Goal: Task Accomplishment & Management: Manage account settings

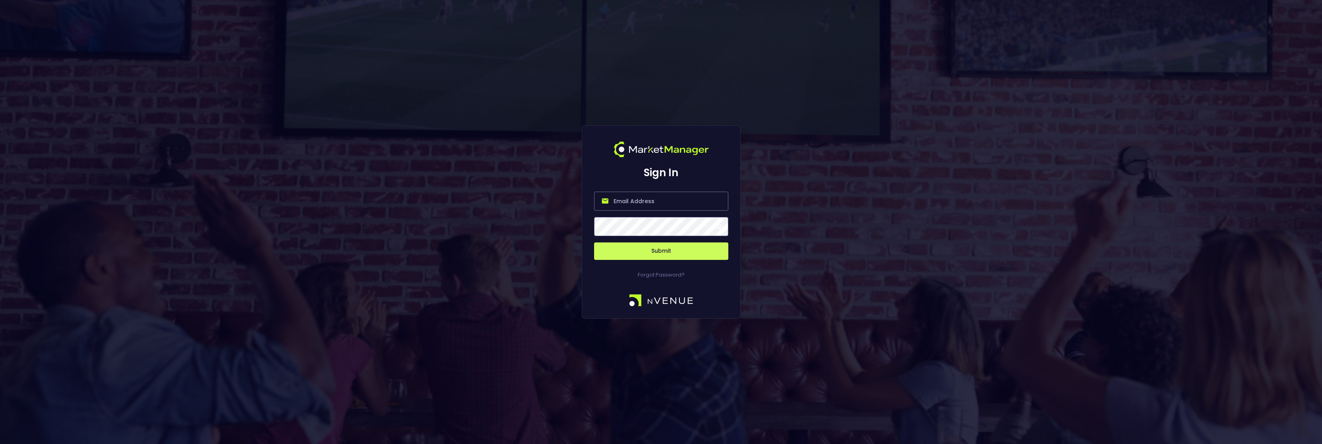
click at [639, 193] on input "email" at bounding box center [661, 201] width 134 height 19
paste input "[PERSON_NAME][EMAIL_ADDRESS][DOMAIN_NAME]"
type input "[PERSON_NAME][EMAIL_ADDRESS][DOMAIN_NAME]"
drag, startPoint x: 850, startPoint y: 249, endPoint x: 842, endPoint y: 250, distance: 7.3
click at [846, 250] on div "Sign In [PERSON_NAME][EMAIL_ADDRESS][DOMAIN_NAME] Submit Forgot Password?" at bounding box center [661, 222] width 1322 height 444
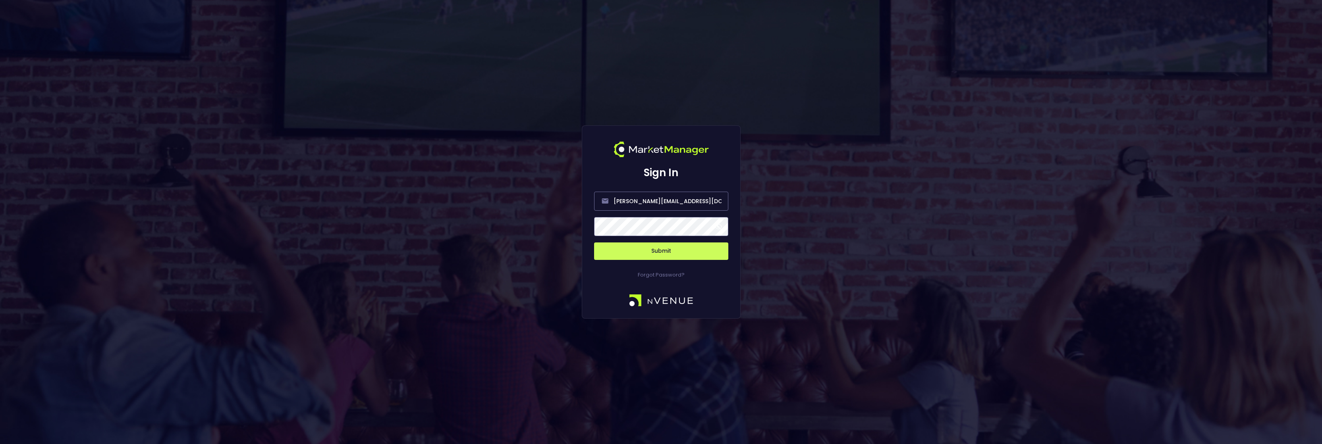
click at [594, 243] on button "Submit" at bounding box center [661, 251] width 134 height 17
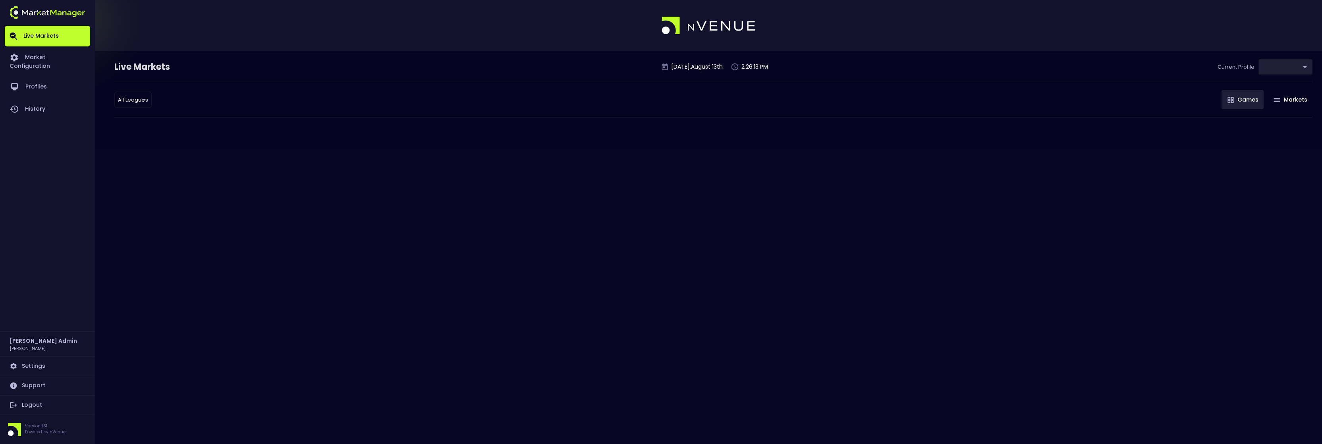
type input "f3de113a-7260-4497-b25e-4f7dac1e8710"
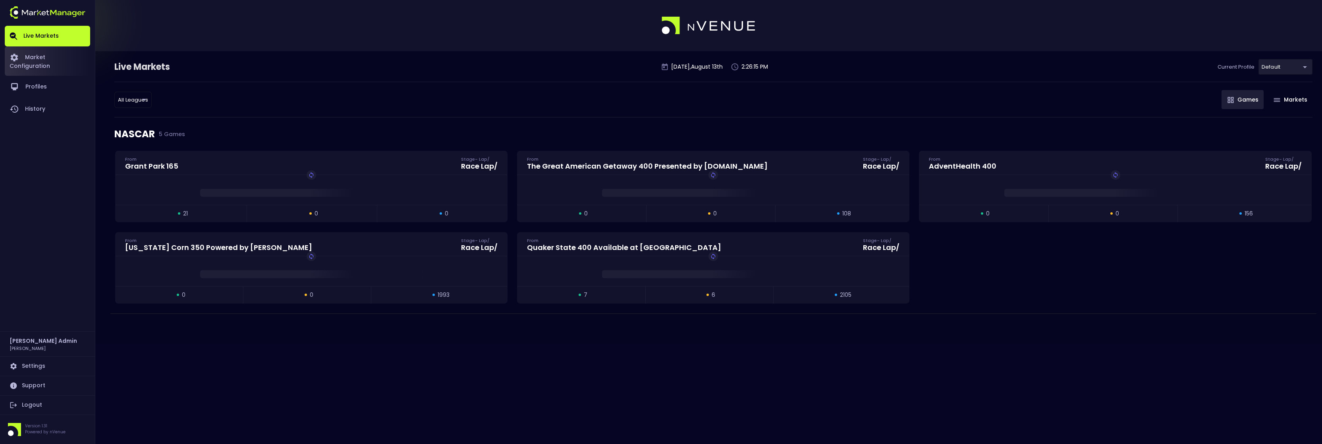
click at [48, 55] on link "Market Configuration" at bounding box center [47, 60] width 85 height 29
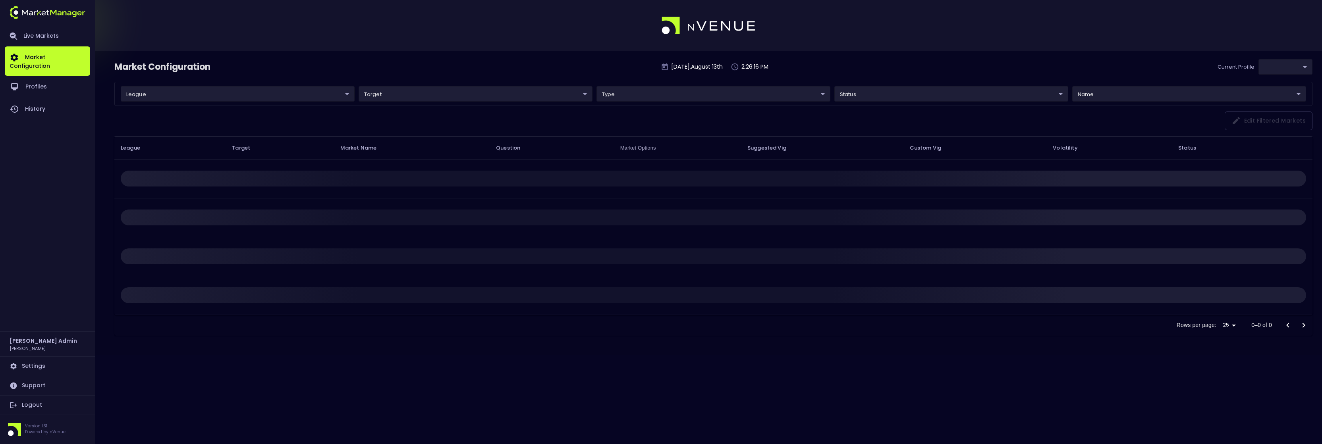
type input "f3de113a-7260-4497-b25e-4f7dac1e8710"
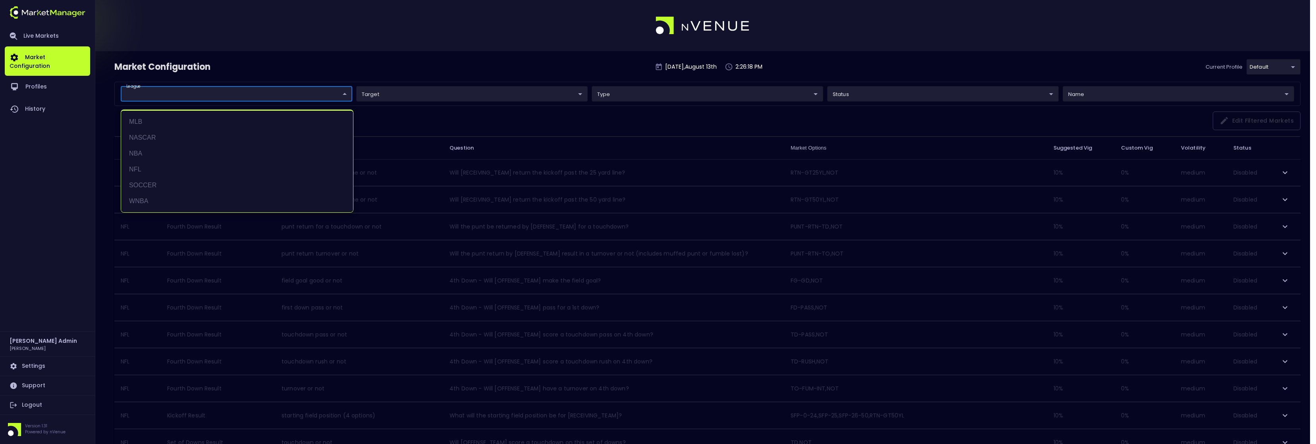
click at [244, 93] on body "Live Markets Market Configuration Profiles History [PERSON_NAME] Admin [PERSON_…" at bounding box center [658, 437] width 1316 height 875
click at [157, 136] on li "NASCAR" at bounding box center [237, 138] width 232 height 16
type input "NASCAR"
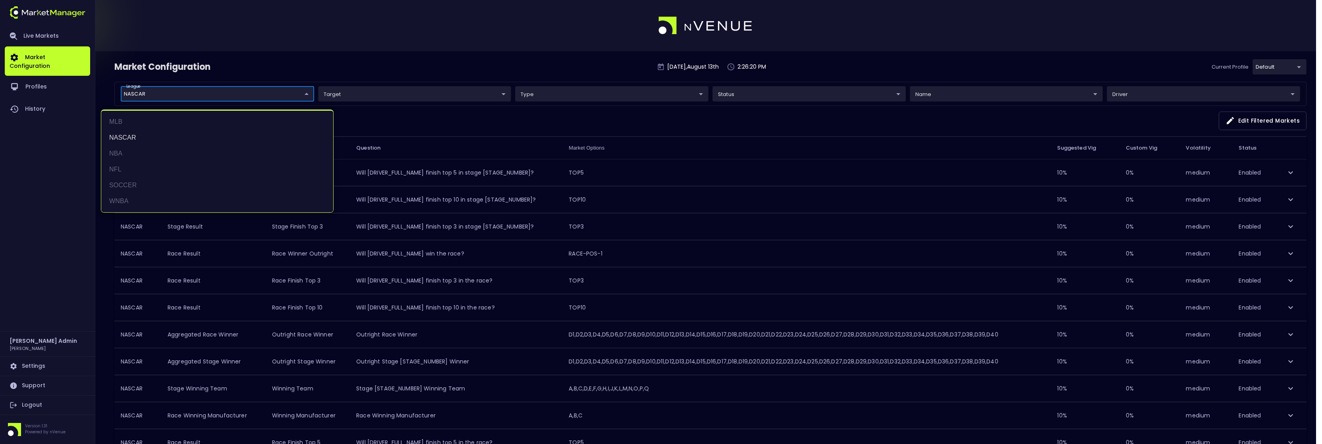
click at [396, 62] on div at bounding box center [661, 222] width 1322 height 444
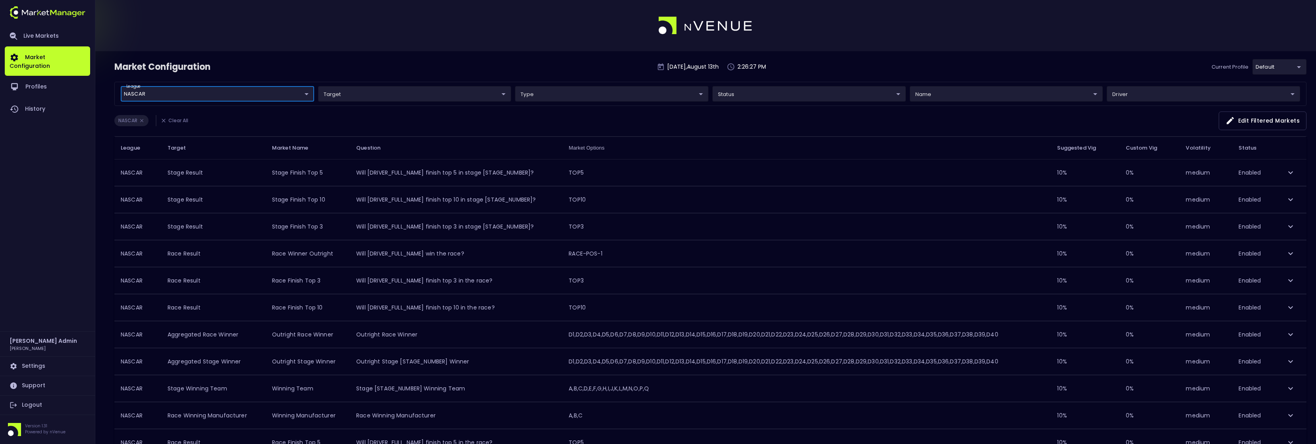
click at [391, 170] on td "Will [DRIVER_FULL_NAME] finish top 5 in stage [STAGE_NUMBER]?" at bounding box center [456, 173] width 212 height 27
click at [1288, 171] on icon "expand row" at bounding box center [1291, 173] width 10 height 10
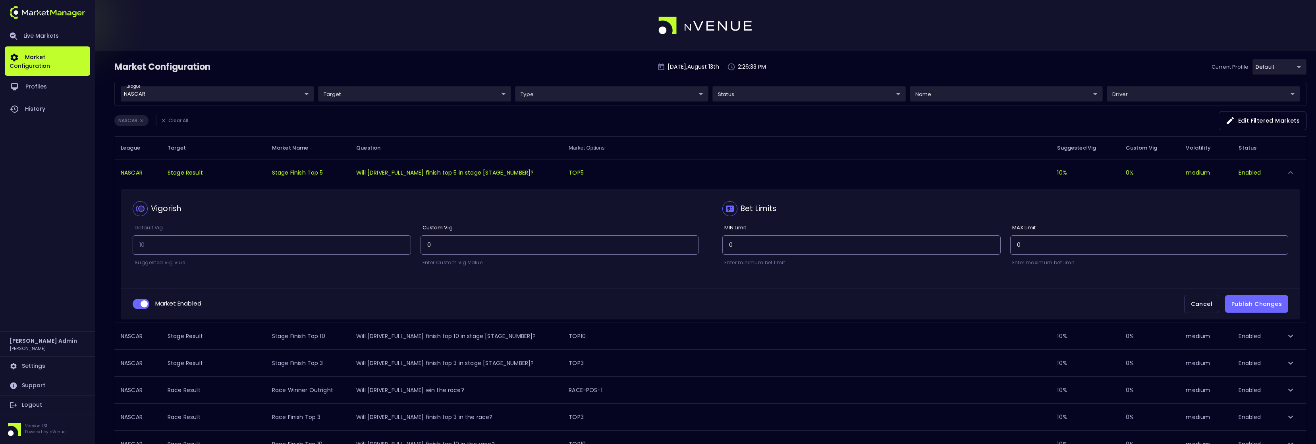
click at [465, 170] on td "Will [DRIVER_FULL_NAME] finish top 5 in stage [STAGE_NUMBER]?" at bounding box center [456, 173] width 212 height 27
click at [141, 300] on span "collapsible table" at bounding box center [141, 304] width 17 height 10
click at [144, 307] on input "collapsible table" at bounding box center [143, 304] width 21 height 7
checkbox input "false"
click at [1242, 309] on button "Publish Changes" at bounding box center [1256, 305] width 63 height 18
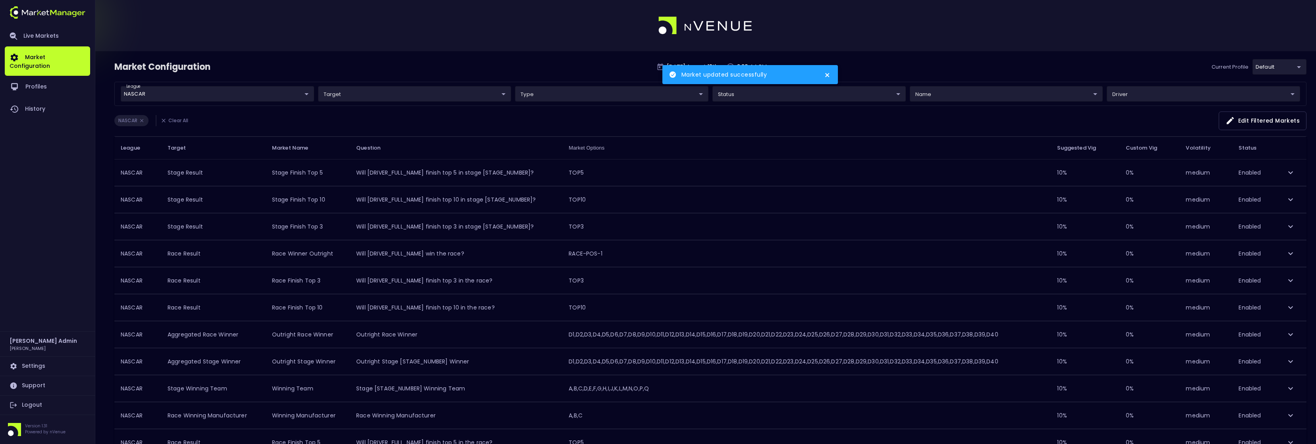
click at [1291, 199] on icon "expand row" at bounding box center [1291, 200] width 10 height 10
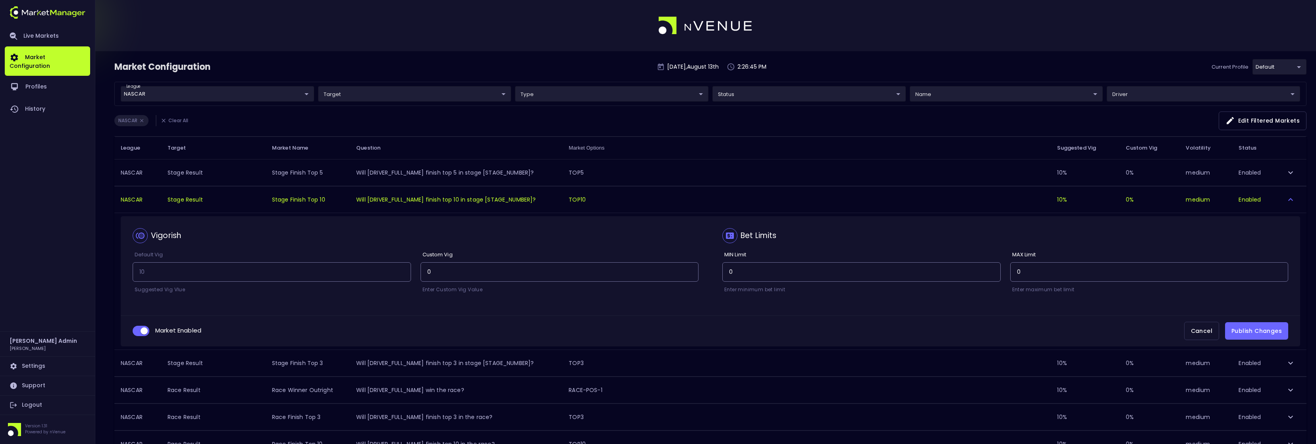
click at [139, 331] on input "collapsible table" at bounding box center [143, 331] width 21 height 7
checkbox input "false"
click at [1236, 331] on button "Publish Changes" at bounding box center [1256, 332] width 63 height 18
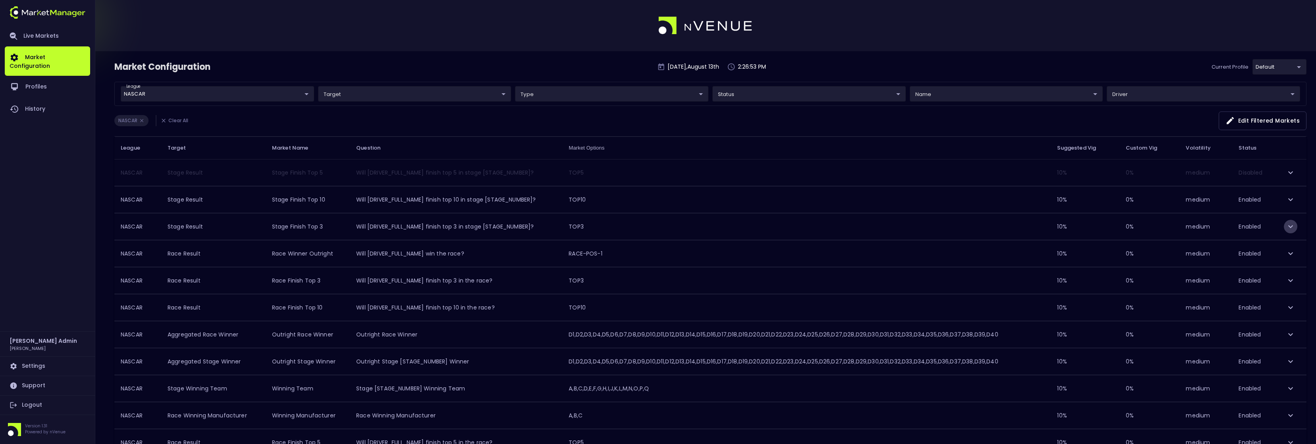
click at [1289, 227] on icon "expand row" at bounding box center [1290, 227] width 5 height 3
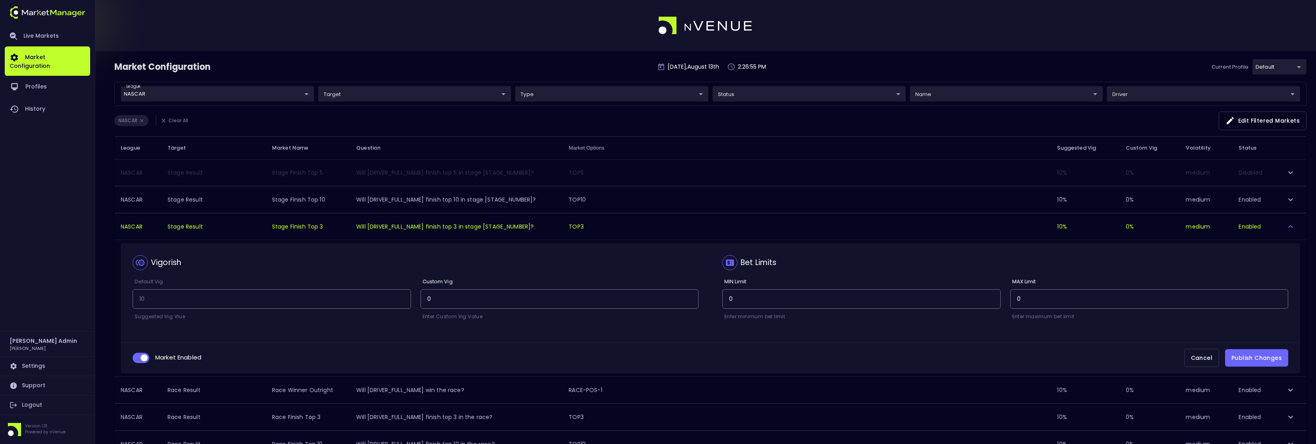
click at [135, 355] on input "collapsible table" at bounding box center [143, 358] width 21 height 7
checkbox input "false"
click at [1235, 353] on button "Publish Changes" at bounding box center [1256, 359] width 63 height 18
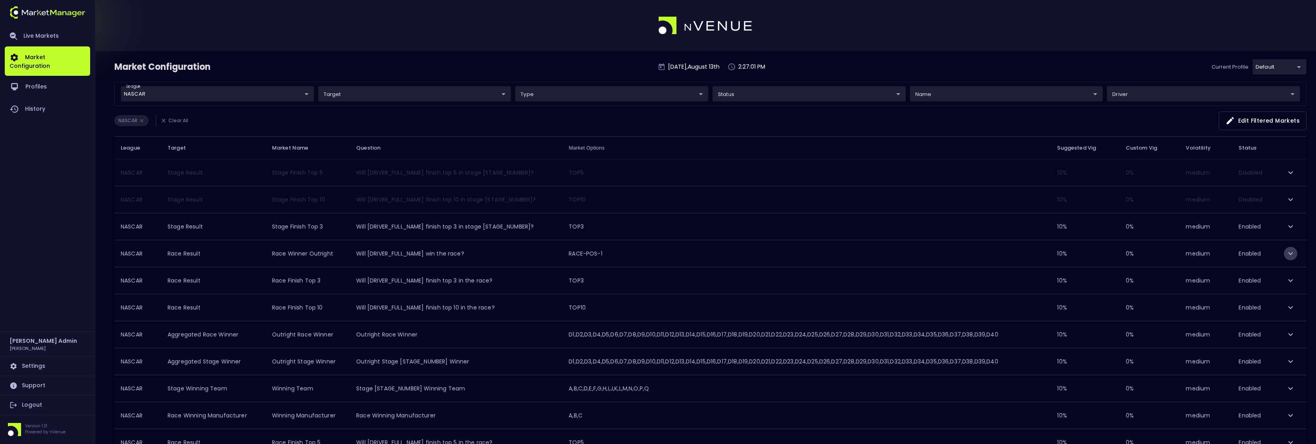
click at [1292, 251] on icon "expand row" at bounding box center [1291, 254] width 10 height 10
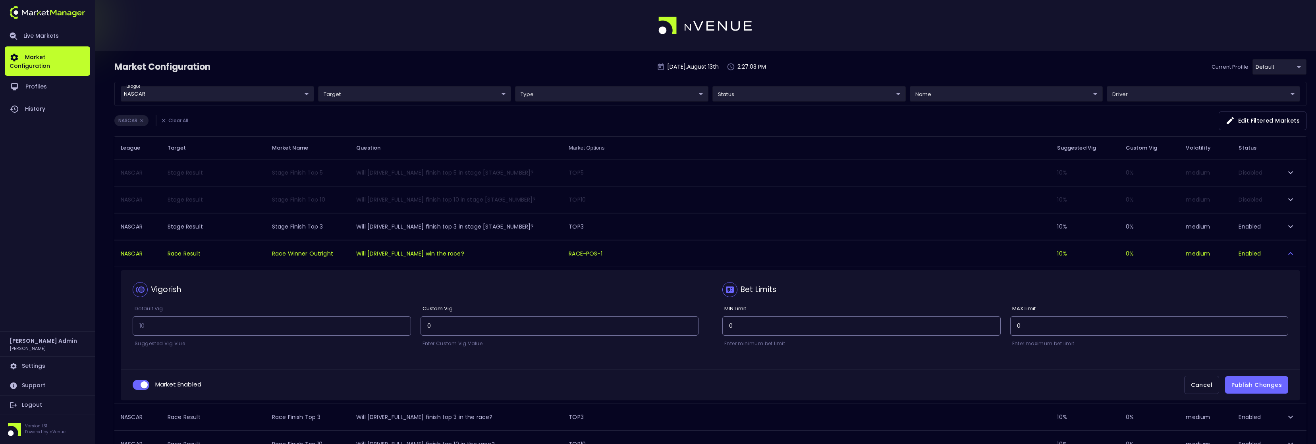
click at [142, 380] on span "collapsible table" at bounding box center [141, 385] width 17 height 10
click at [145, 386] on input "collapsible table" at bounding box center [143, 385] width 21 height 7
checkbox input "false"
click at [1244, 388] on button "Publish Changes" at bounding box center [1256, 386] width 63 height 18
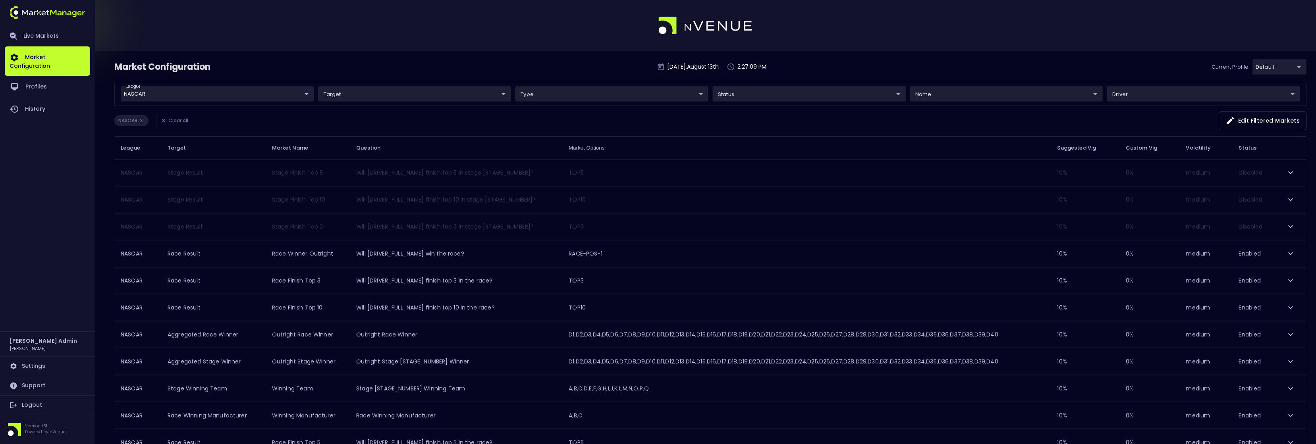
click at [1288, 309] on icon "expand row" at bounding box center [1291, 308] width 10 height 10
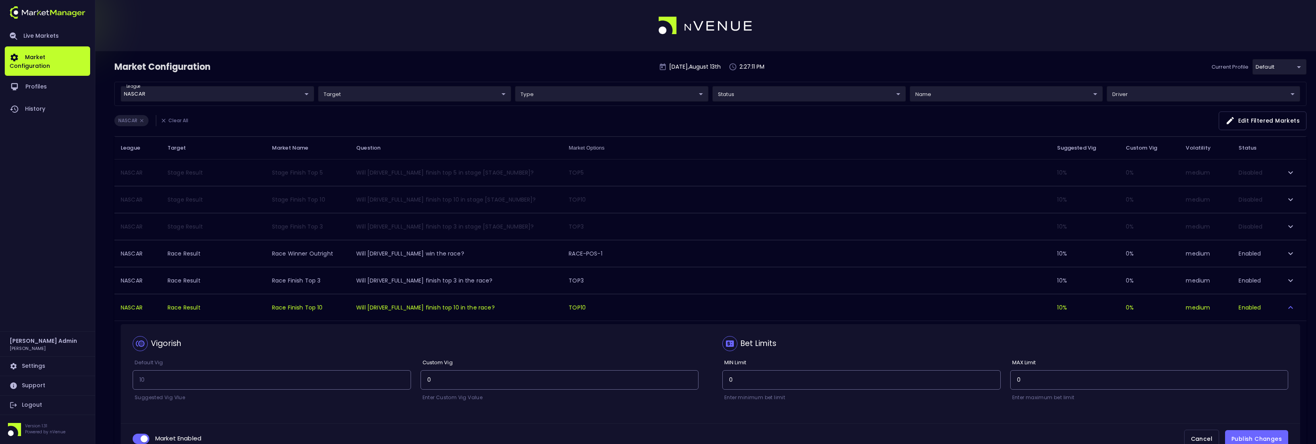
click at [140, 435] on span "collapsible table" at bounding box center [141, 439] width 17 height 10
click at [142, 437] on input "collapsible table" at bounding box center [143, 439] width 21 height 7
checkbox input "false"
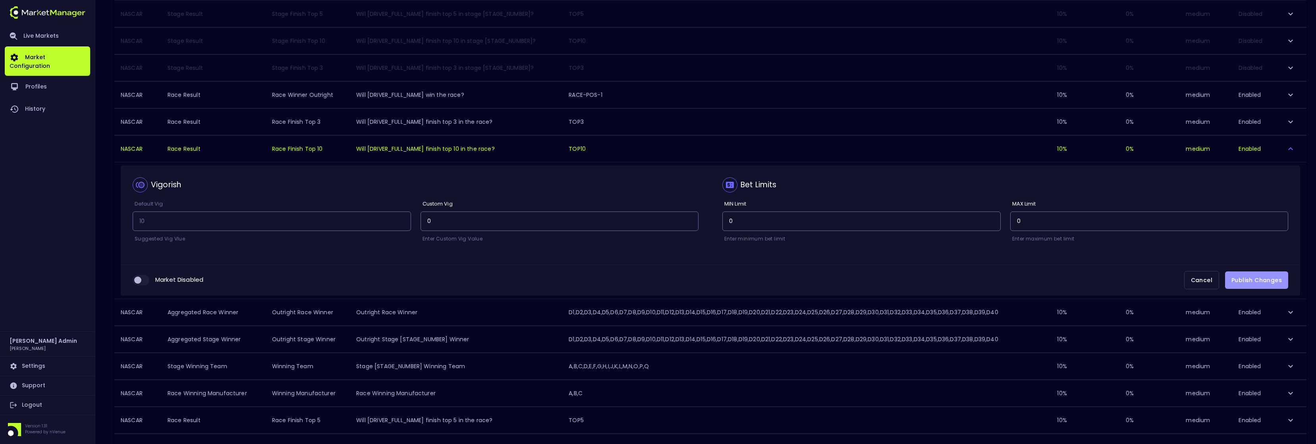
click at [1281, 279] on button "Publish Changes" at bounding box center [1256, 281] width 63 height 18
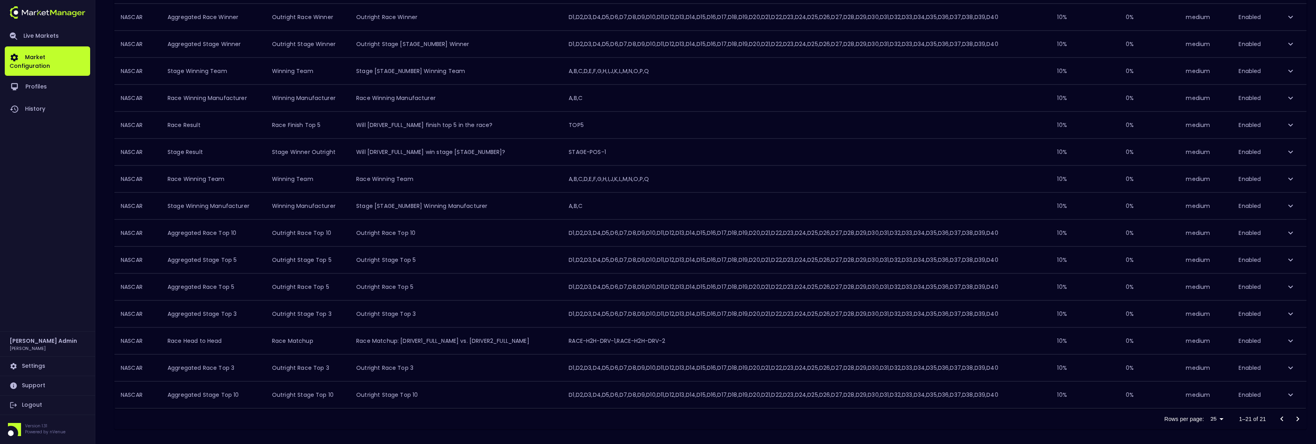
scroll to position [322, 0]
click at [1288, 337] on icon "expand row" at bounding box center [1291, 337] width 10 height 10
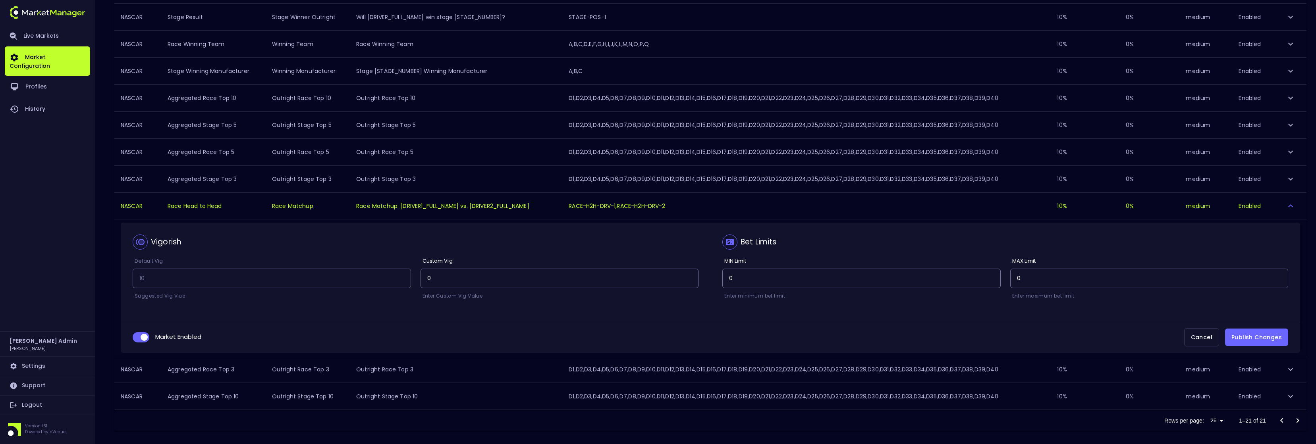
scroll to position [459, 0]
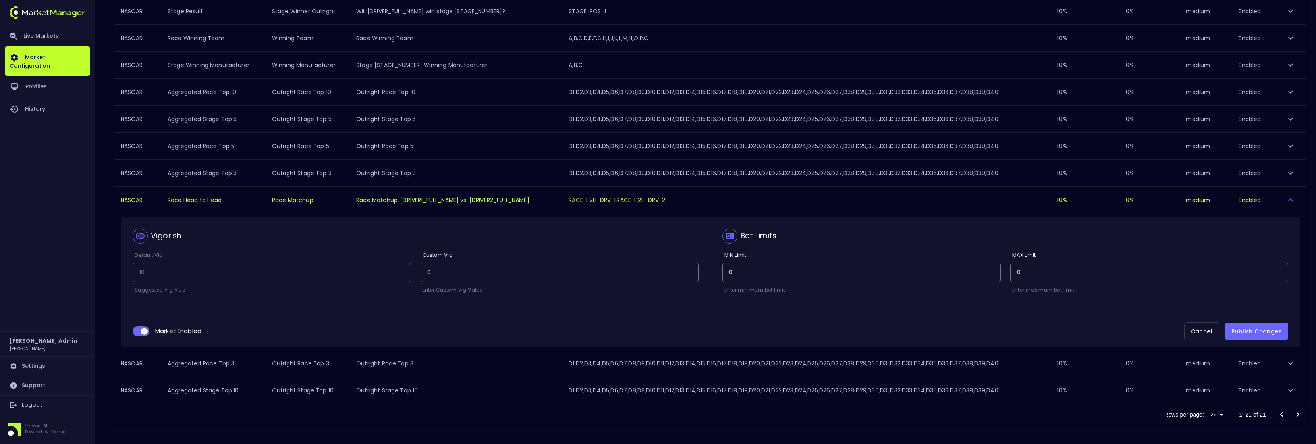
click at [135, 333] on input "collapsible table" at bounding box center [143, 331] width 21 height 7
checkbox input "false"
click at [1268, 329] on button "Publish Changes" at bounding box center [1256, 332] width 63 height 18
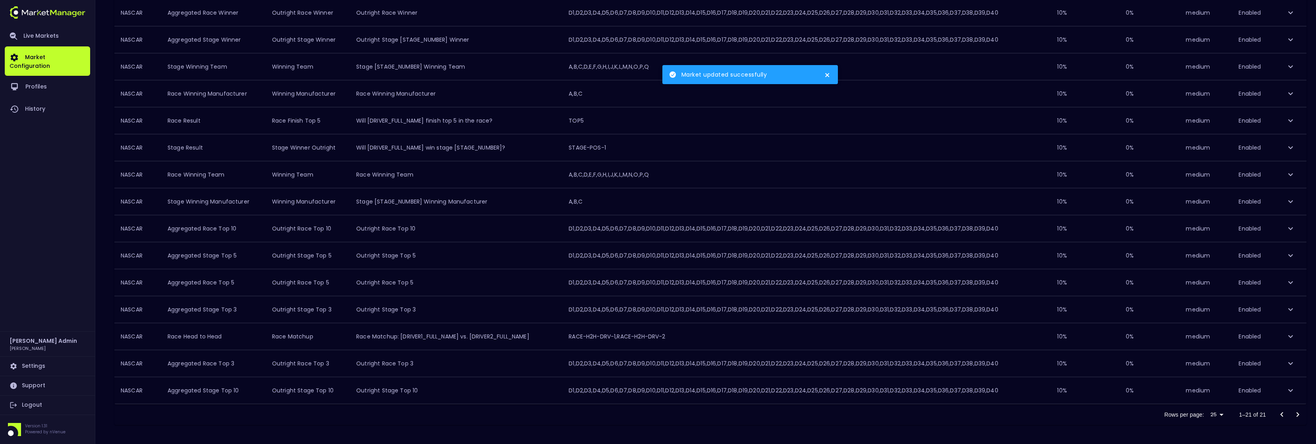
scroll to position [322, 0]
click at [1290, 152] on icon "expand row" at bounding box center [1291, 148] width 10 height 10
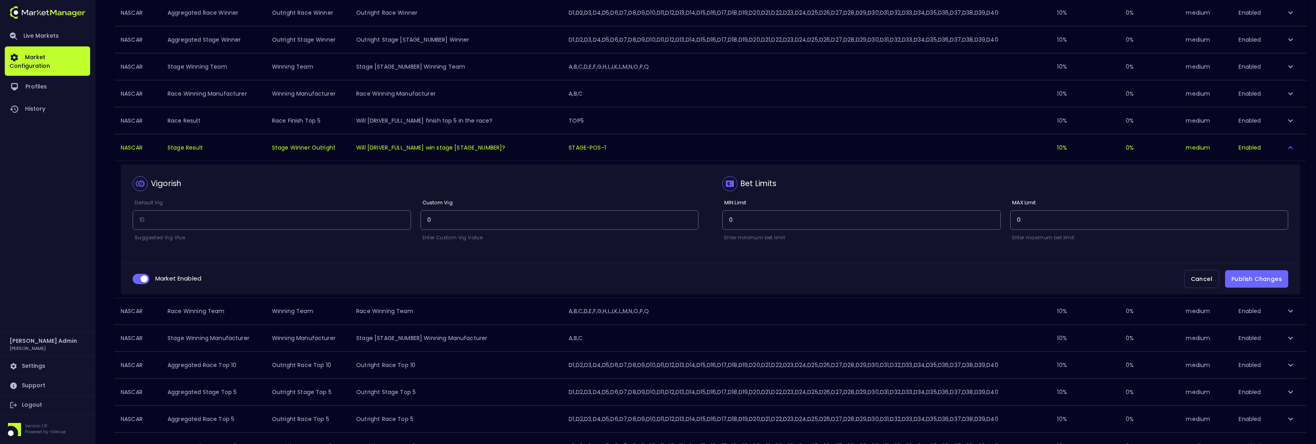
click at [132, 279] on div "Market Enabled Cancel Publish Changes" at bounding box center [711, 279] width 1180 height 31
click at [141, 281] on input "collapsible table" at bounding box center [143, 279] width 21 height 7
checkbox input "false"
click at [1240, 283] on button "Publish Changes" at bounding box center [1256, 279] width 63 height 18
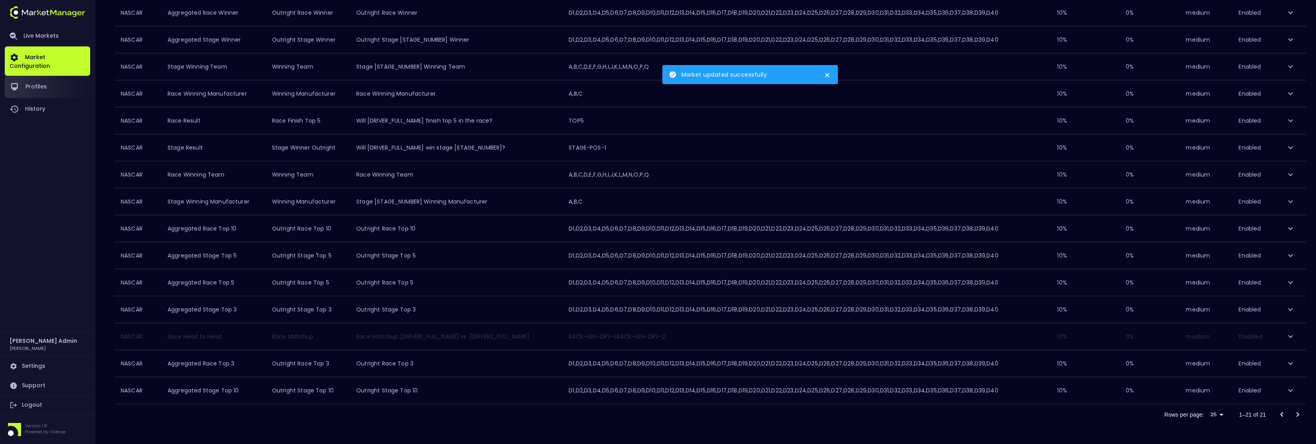
click at [28, 85] on link "Profiles" at bounding box center [47, 87] width 85 height 22
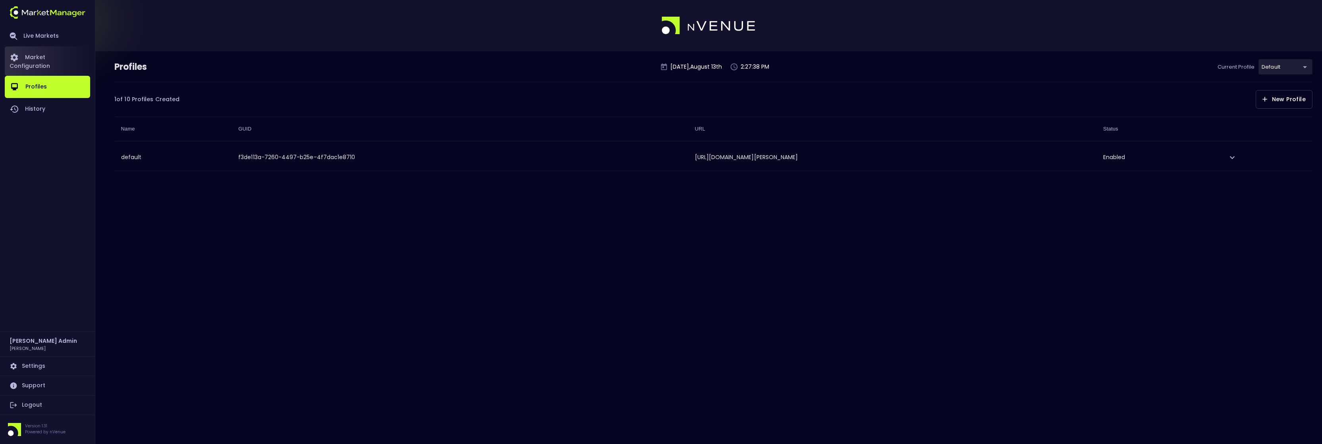
click at [29, 58] on link "Market Configuration" at bounding box center [47, 60] width 85 height 29
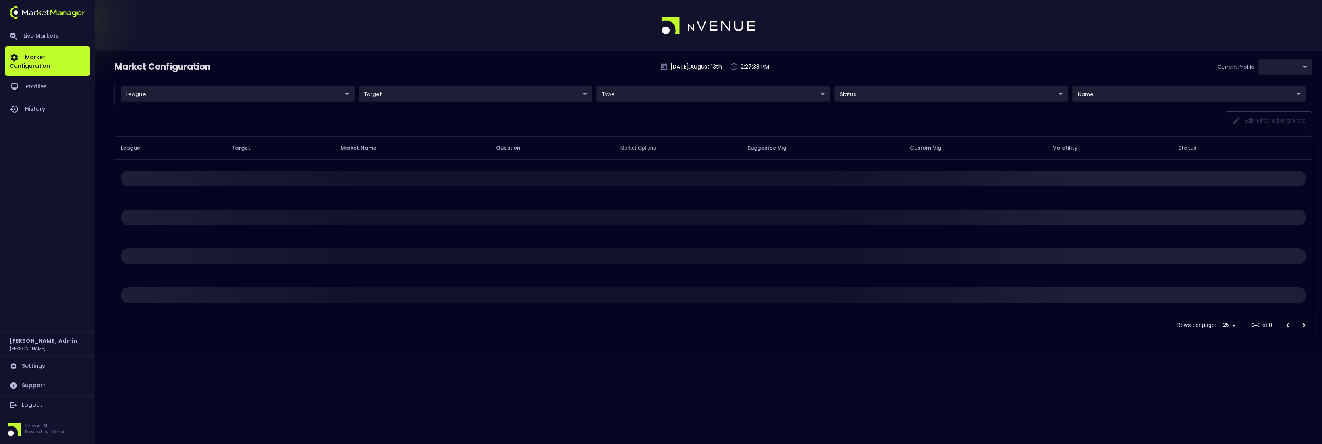
type input "f3de113a-7260-4497-b25e-4f7dac1e8710"
click at [278, 93] on body "Live Markets Market Configuration Profiles History [PERSON_NAME] Admin [PERSON_…" at bounding box center [661, 222] width 1322 height 444
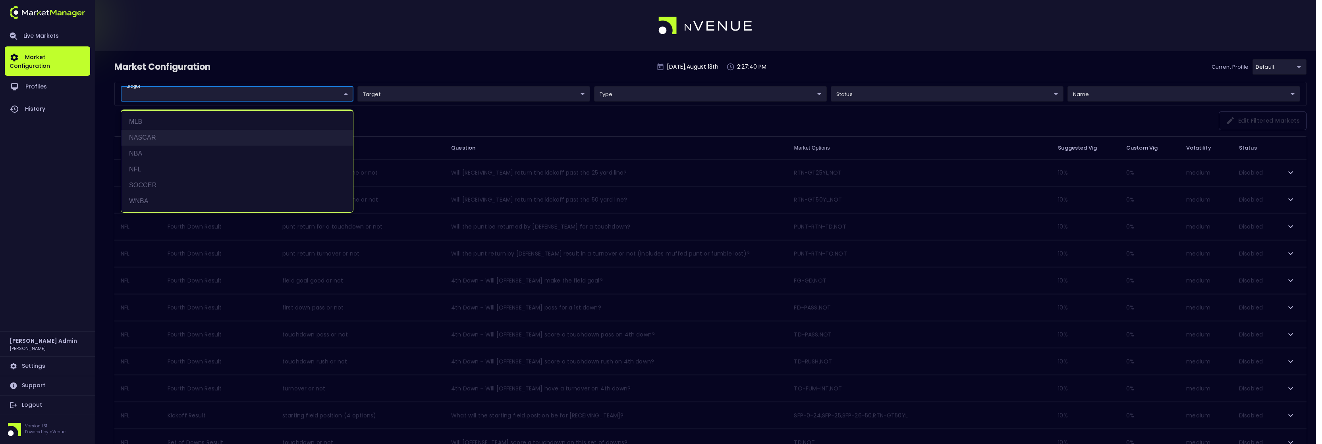
click at [143, 130] on li "NASCAR" at bounding box center [237, 138] width 232 height 16
type input "NASCAR"
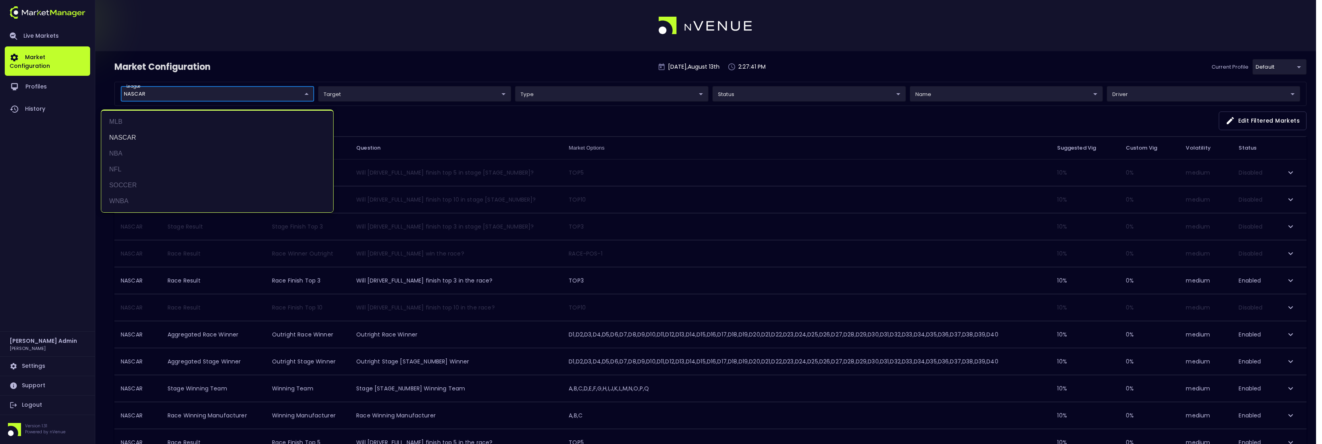
click at [446, 60] on div at bounding box center [661, 222] width 1322 height 444
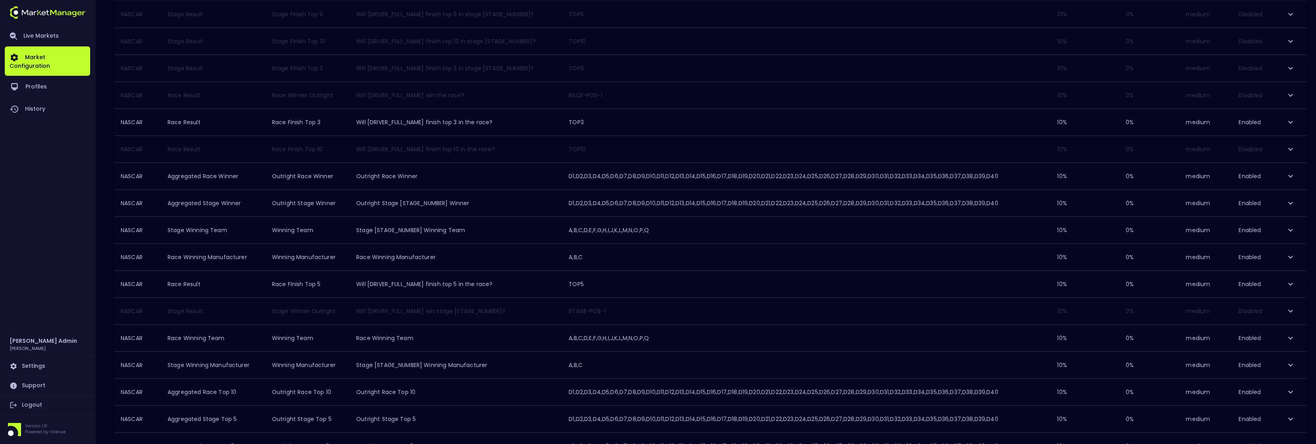
scroll to position [159, 0]
click at [1278, 283] on td "collapsible table" at bounding box center [1292, 284] width 29 height 27
click at [1293, 287] on icon "expand row" at bounding box center [1291, 284] width 10 height 10
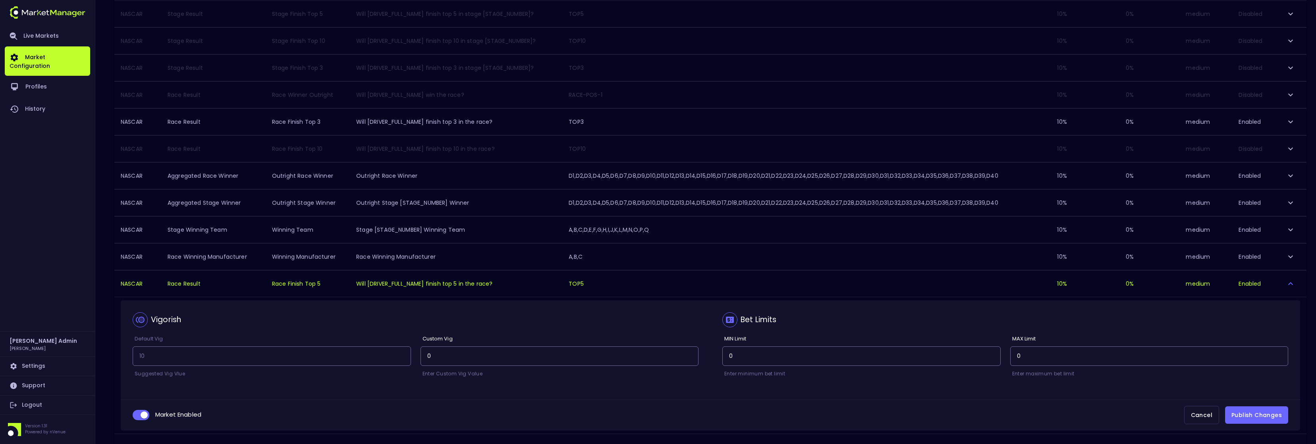
click at [139, 417] on input "collapsible table" at bounding box center [143, 415] width 21 height 7
checkbox input "false"
click at [1242, 407] on button "Publish Changes" at bounding box center [1256, 416] width 63 height 18
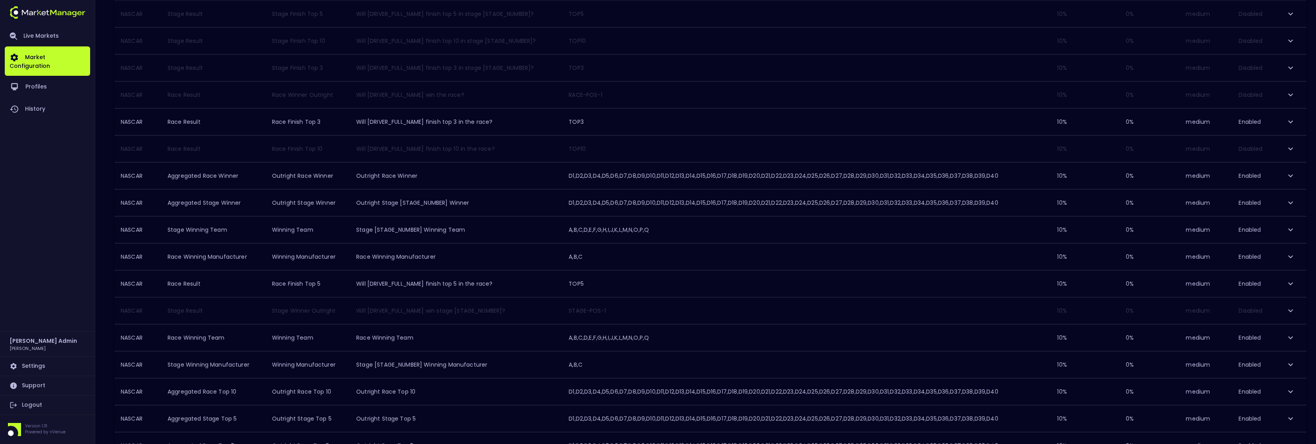
click at [1282, 122] on td "collapsible table" at bounding box center [1292, 122] width 29 height 27
click at [1289, 121] on icon "expand row" at bounding box center [1291, 122] width 10 height 10
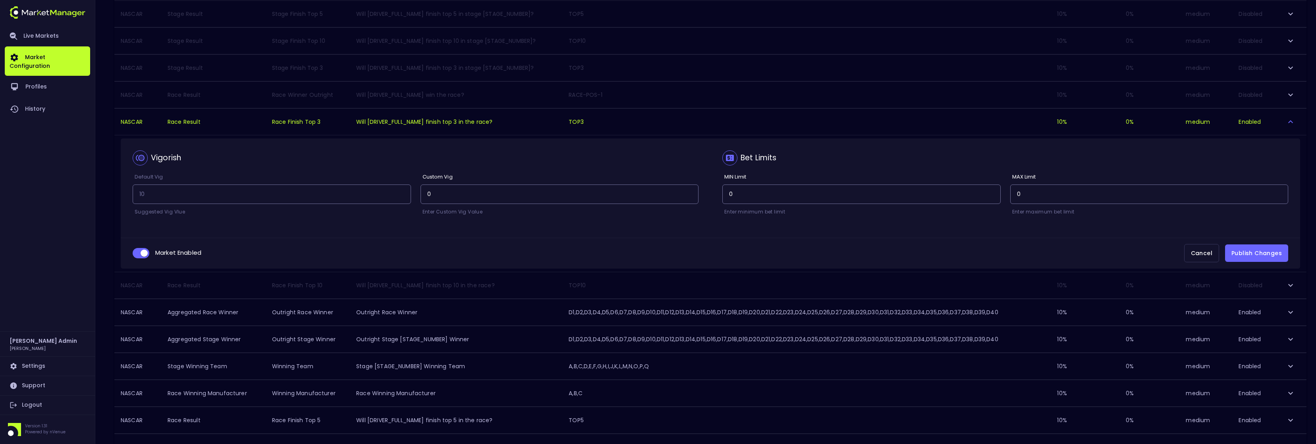
click at [145, 255] on input "collapsible table" at bounding box center [143, 253] width 21 height 7
checkbox input "false"
click at [1256, 254] on button "Publish Changes" at bounding box center [1256, 254] width 63 height 18
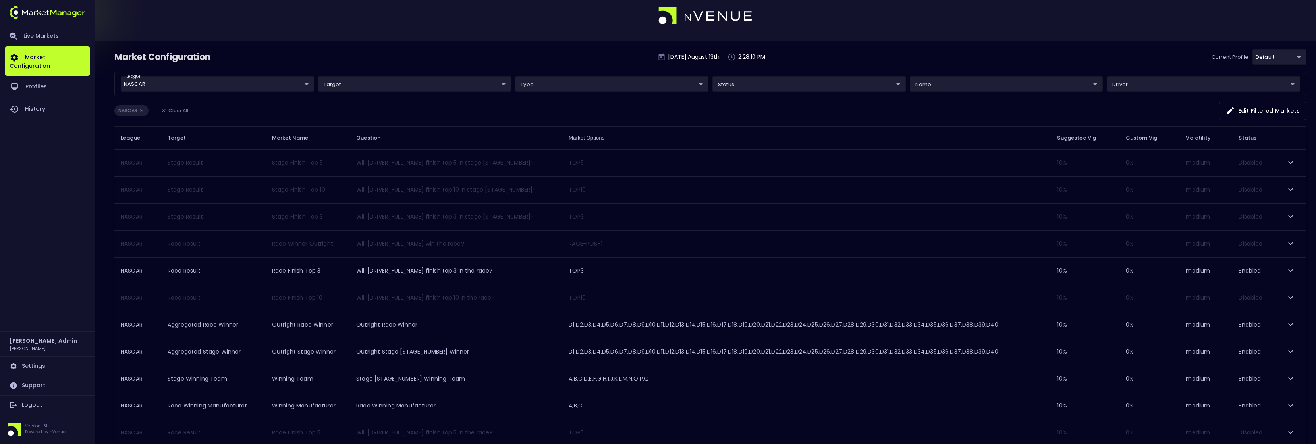
scroll to position [0, 0]
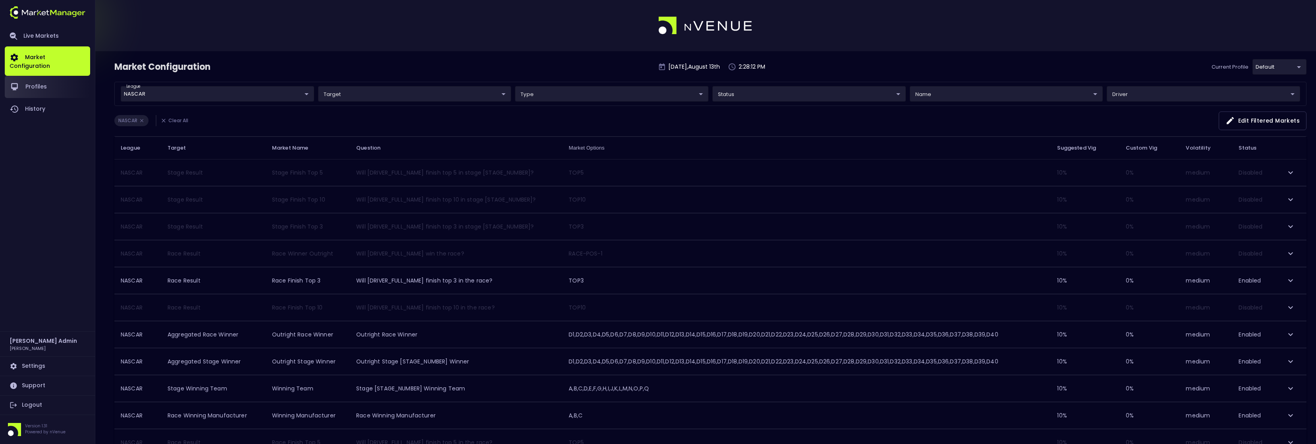
click at [30, 82] on link "Profiles" at bounding box center [47, 87] width 85 height 22
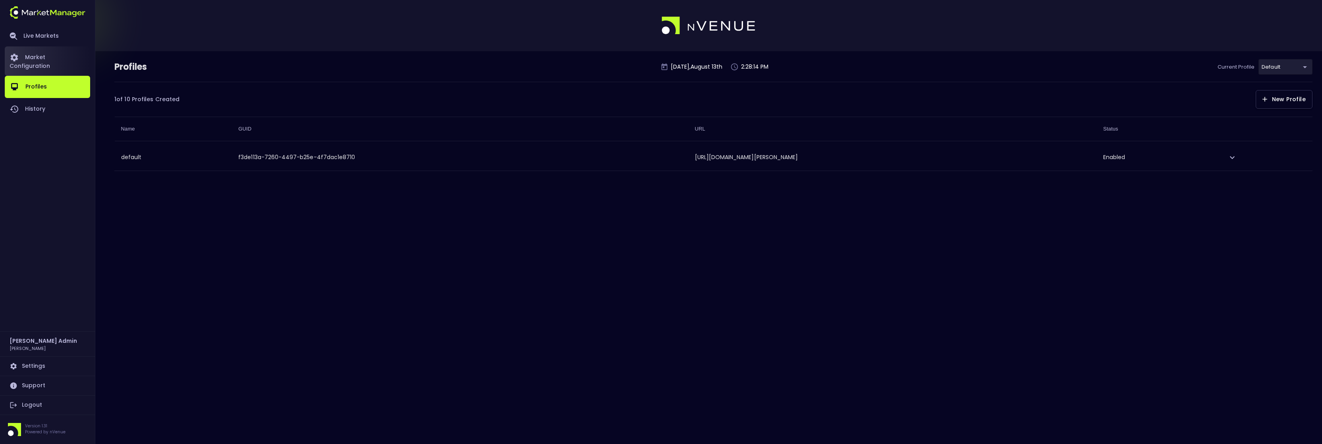
click at [36, 61] on link "Market Configuration" at bounding box center [47, 60] width 85 height 29
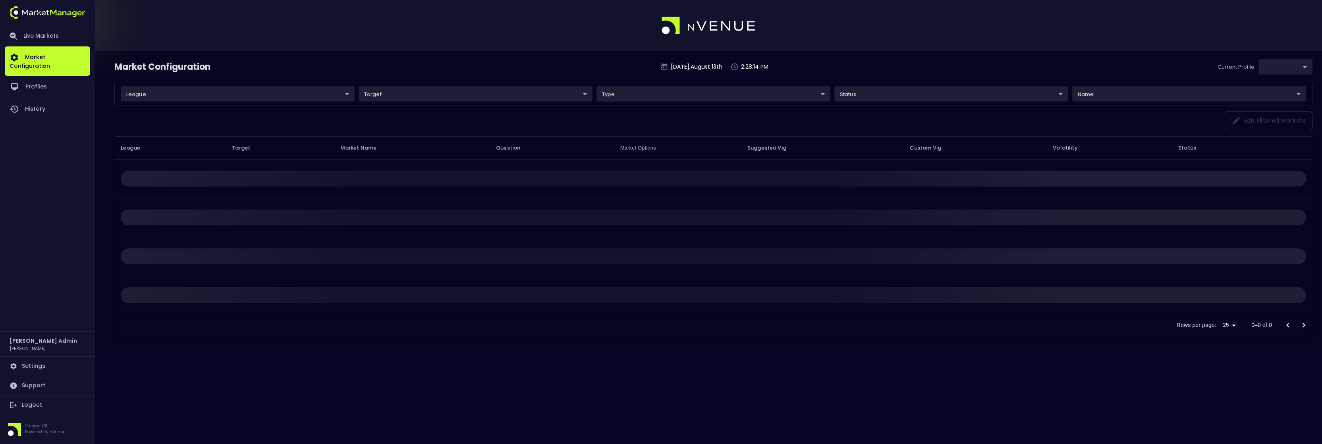
type input "f3de113a-7260-4497-b25e-4f7dac1e8710"
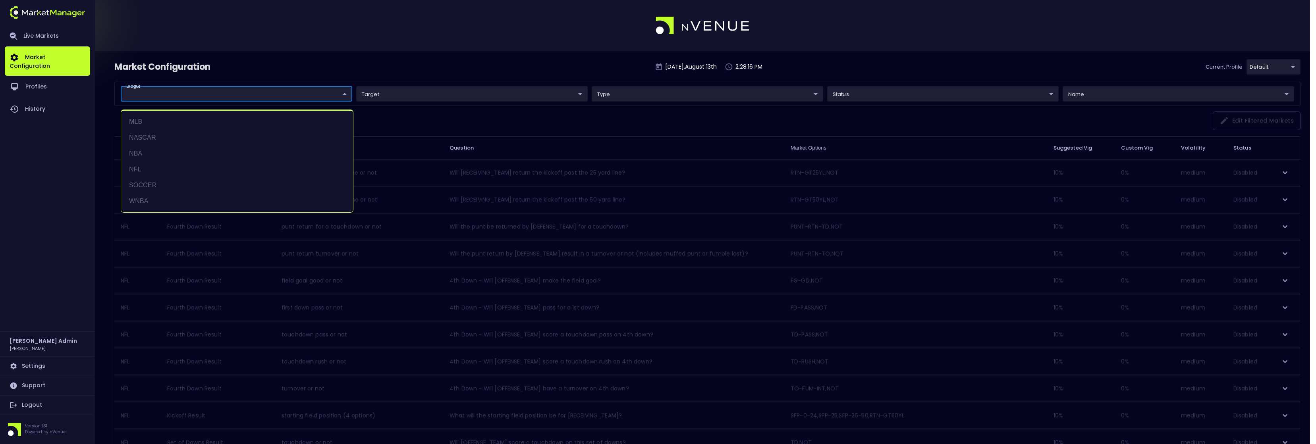
click at [298, 89] on body "Live Markets Market Configuration Profiles History [PERSON_NAME] Admin [PERSON_…" at bounding box center [658, 437] width 1316 height 875
click at [179, 131] on li "NASCAR" at bounding box center [237, 138] width 232 height 16
type input "NASCAR"
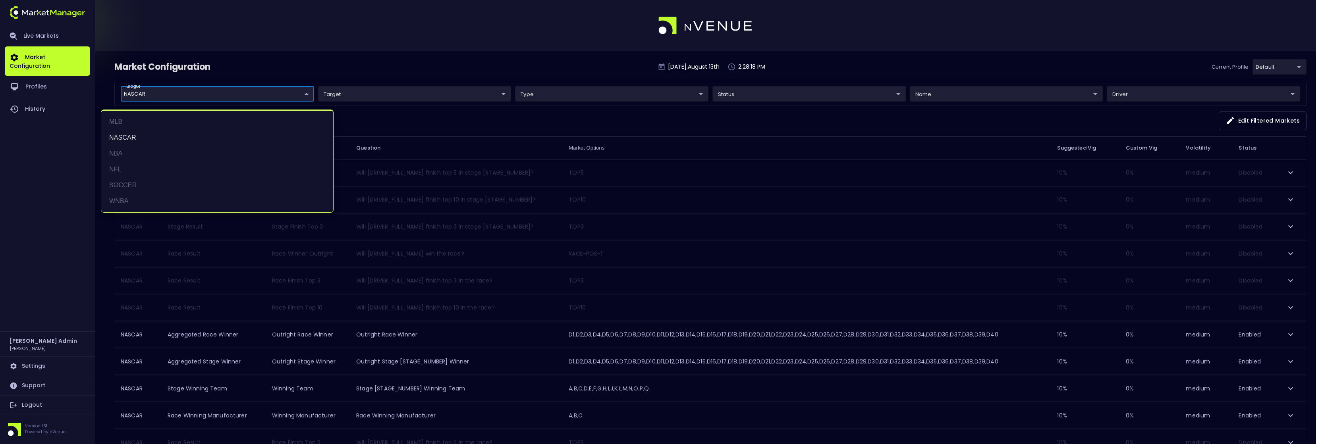
click at [361, 64] on div at bounding box center [661, 222] width 1322 height 444
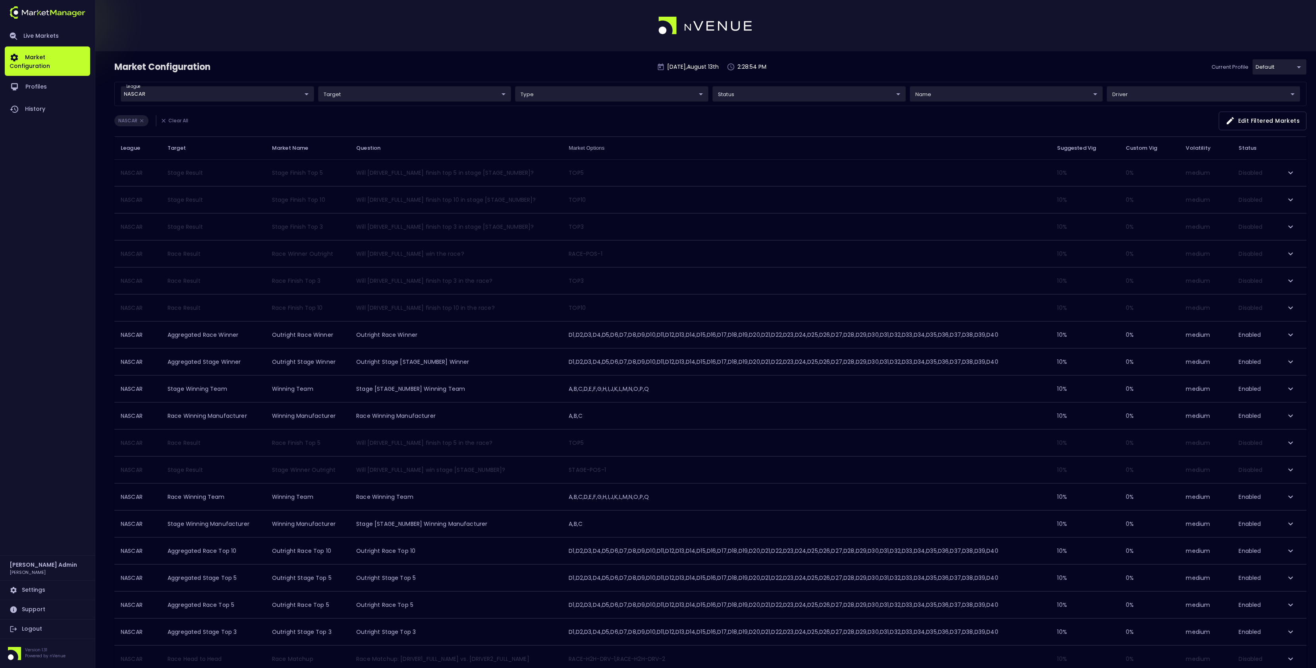
drag, startPoint x: 44, startPoint y: 258, endPoint x: 28, endPoint y: 255, distance: 16.5
click at [44, 257] on div "Live Markets Market Configuration Profiles History" at bounding box center [47, 290] width 85 height 529
drag, startPoint x: 859, startPoint y: 68, endPoint x: 850, endPoint y: 70, distance: 9.6
click at [859, 68] on div "Market Configuration [DATE] 2:29:13 PM Current Profile default f3de113a-7260-44…" at bounding box center [710, 70] width 1192 height 23
